Goal: Complete application form

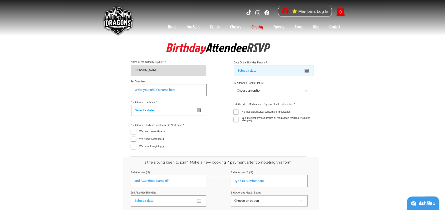
type input "[PERSON_NAME]"
click at [285, 70] on div "Slideshow" at bounding box center [274, 70] width 80 height 11
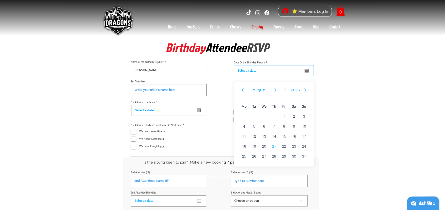
click at [274, 90] on button "Next Month" at bounding box center [275, 90] width 5 height 6
click at [306, 117] on span "7" at bounding box center [304, 116] width 9 height 9
type input "[DATE]"
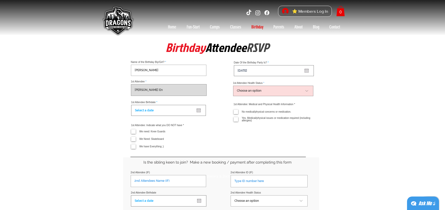
type input "[PERSON_NAME] En"
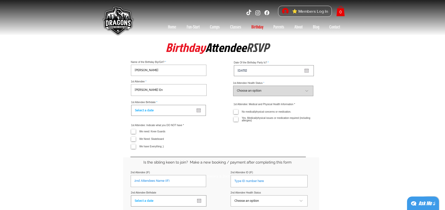
click at [296, 93] on select "Choose an option Vaccinated Covid Verified Natural Immunity Verified Exempt Non…" at bounding box center [273, 91] width 80 height 11
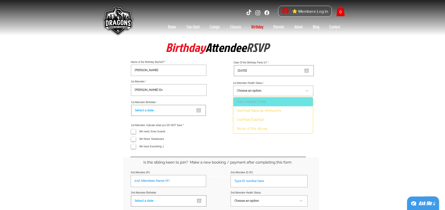
click at [256, 100] on div "Vaccinated Covid" at bounding box center [250, 102] width 33 height 5
select select "Vaccinated Covid"
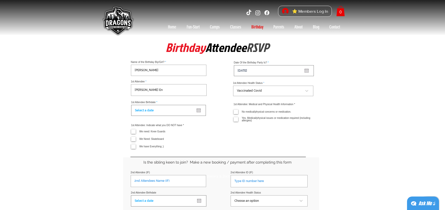
click at [236, 114] on input "No medical/physical concerns or medication." at bounding box center [235, 111] width 3 height 3
checkbox input "true"
click at [150, 112] on div "Slideshow" at bounding box center [168, 110] width 75 height 11
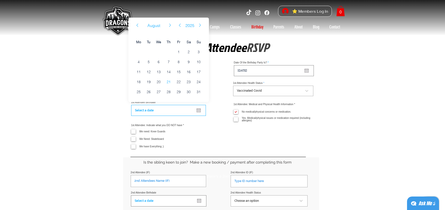
click at [137, 23] on button "Previous Month" at bounding box center [137, 25] width 5 height 6
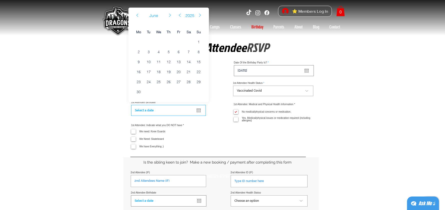
click at [139, 14] on button "Previous Month" at bounding box center [137, 15] width 5 height 6
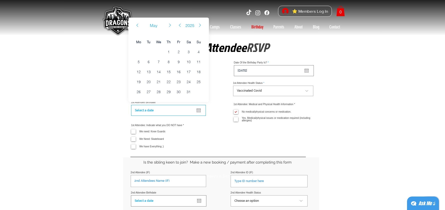
click at [200, 27] on button "Next Year" at bounding box center [200, 25] width 5 height 6
click at [181, 24] on button "Previous Year" at bounding box center [180, 25] width 5 height 6
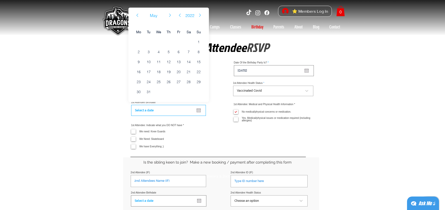
click at [181, 24] on div "[DATE] Mo [DATE] Tu [DATE] We [DATE] Th [DATE] Fr [DATE] Sa [DATE] Su [DATE] 1 …" at bounding box center [169, 55] width 81 height 95
click at [190, 13] on button "2022" at bounding box center [190, 15] width 15 height 5
click at [180, 14] on button "Previous Year" at bounding box center [180, 15] width 5 height 6
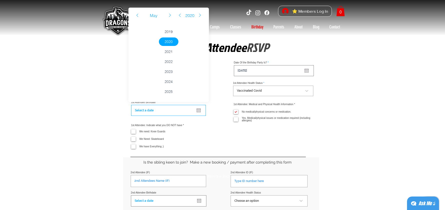
click at [180, 14] on button "Previous Year" at bounding box center [180, 15] width 5 height 6
click at [168, 28] on span "2015" at bounding box center [169, 32] width 20 height 9
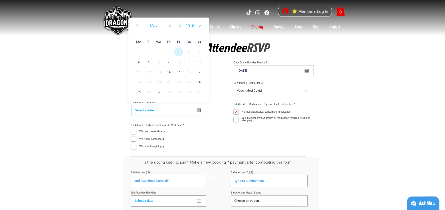
click at [178, 50] on span "1" at bounding box center [178, 51] width 9 height 9
type input "[DATE]"
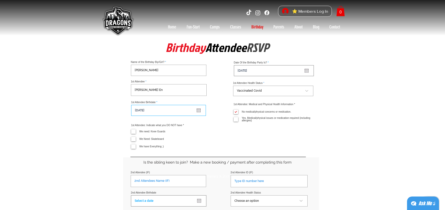
click at [134, 133] on input "We need: Knee Guards" at bounding box center [132, 131] width 3 height 3
checkbox input "true"
click at [134, 141] on label "We Need: Skateboard" at bounding box center [147, 139] width 33 height 5
click at [134, 141] on input "We Need: Skateboard" at bounding box center [132, 139] width 3 height 3
checkbox input "true"
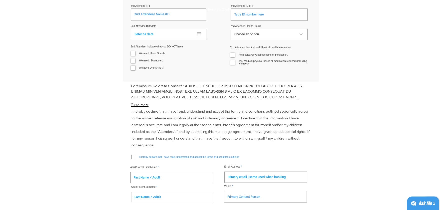
scroll to position [167, 0]
click at [133, 159] on input "​I hereby declare that I have read, understand and accept the terms and conditi…" at bounding box center [133, 157] width 3 height 3
checkbox input "true"
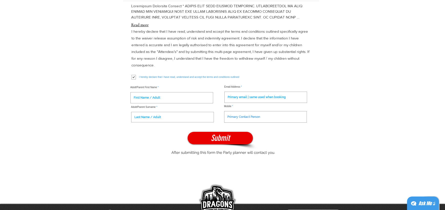
scroll to position [246, 0]
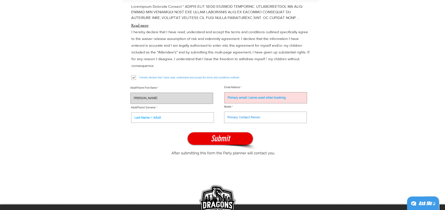
type input "[PERSON_NAME]"
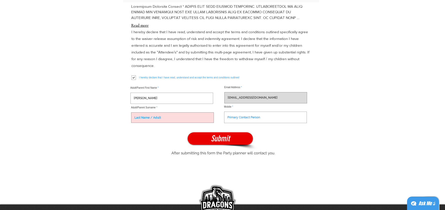
type input "[EMAIL_ADDRESS][DOMAIN_NAME]"
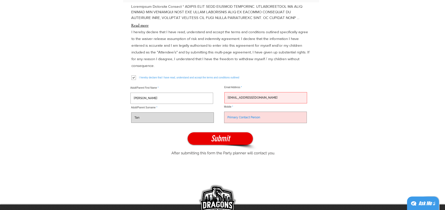
type input "Tan"
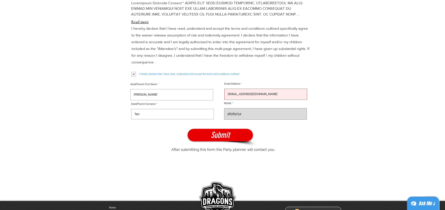
scroll to position [248, 0]
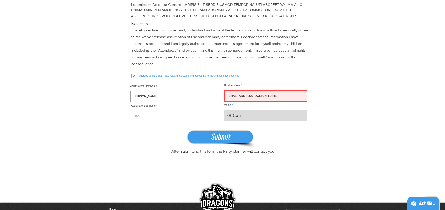
type input "98385234"
click at [229, 139] on span "Submit" at bounding box center [220, 137] width 19 height 12
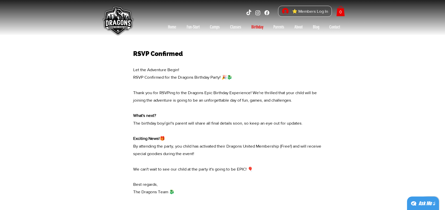
scroll to position [0, 0]
